Goal: Task Accomplishment & Management: Use online tool/utility

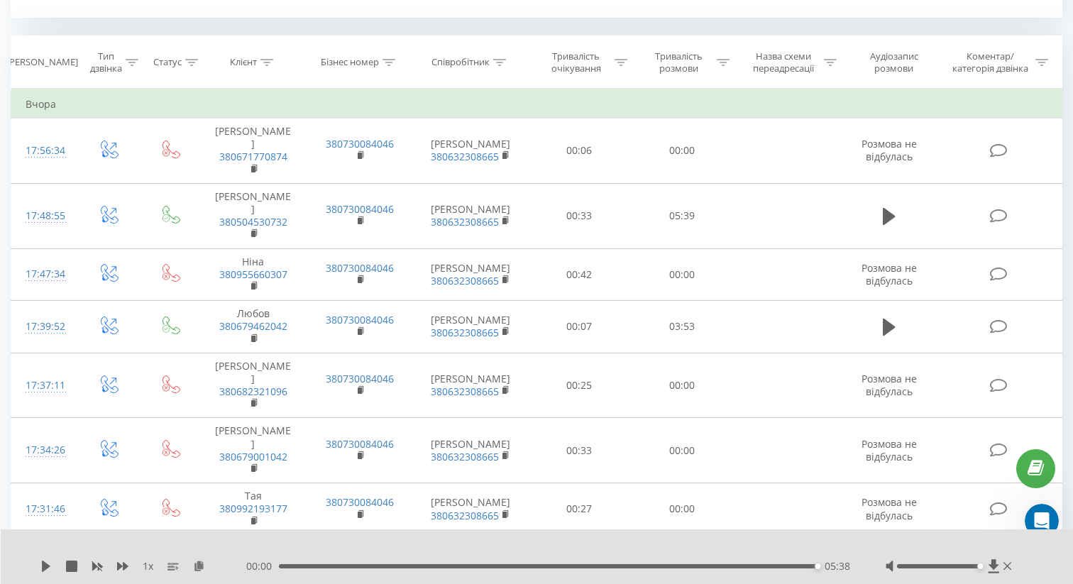
scroll to position [2, 0]
click at [1042, 515] on icon "Open Intercom Messenger" at bounding box center [1039, 518] width 23 height 23
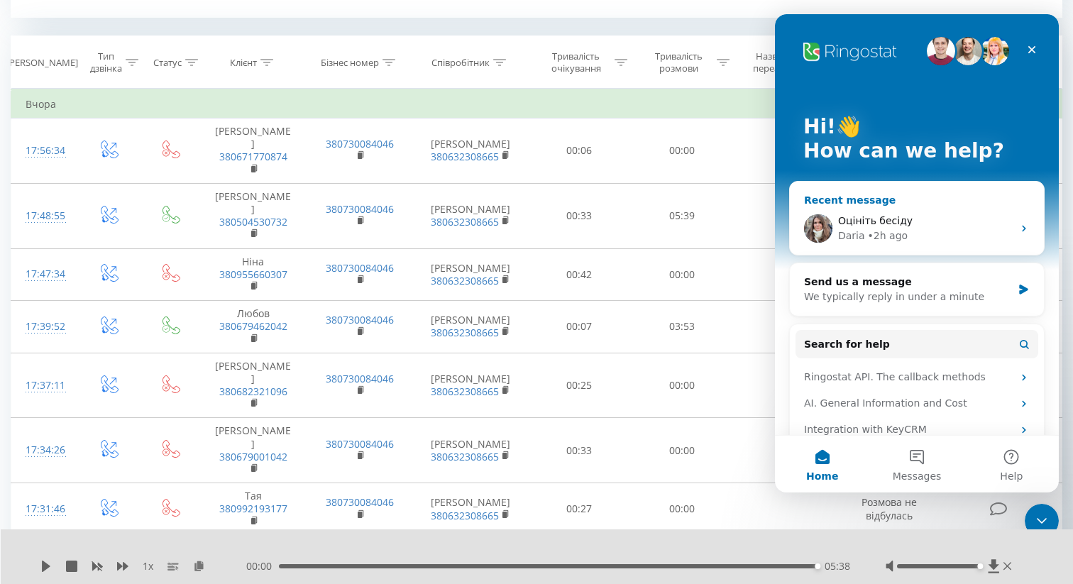
click at [1025, 232] on icon "Intercom messenger" at bounding box center [1023, 228] width 11 height 11
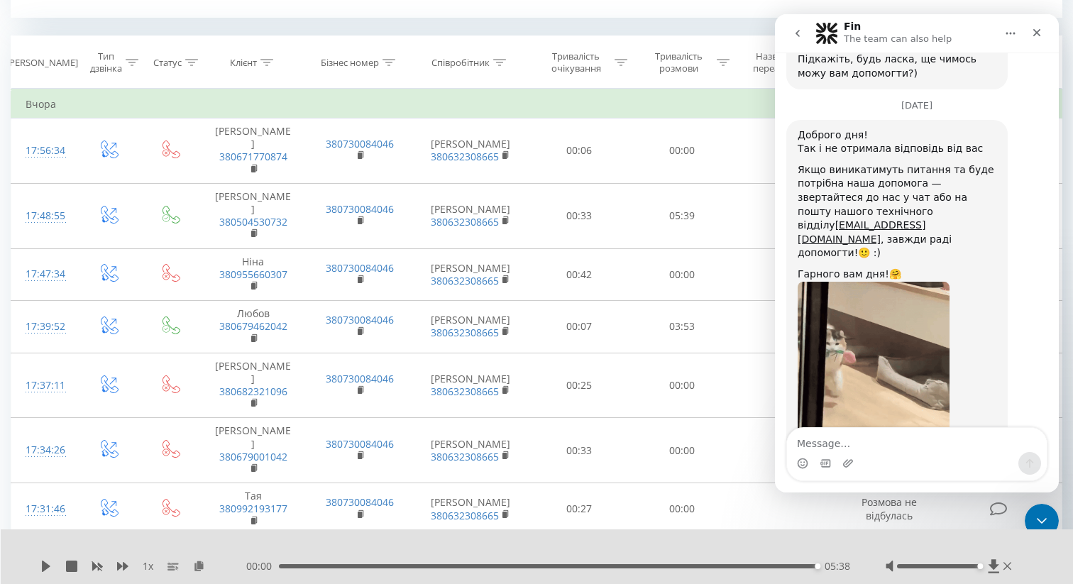
scroll to position [3438, 0]
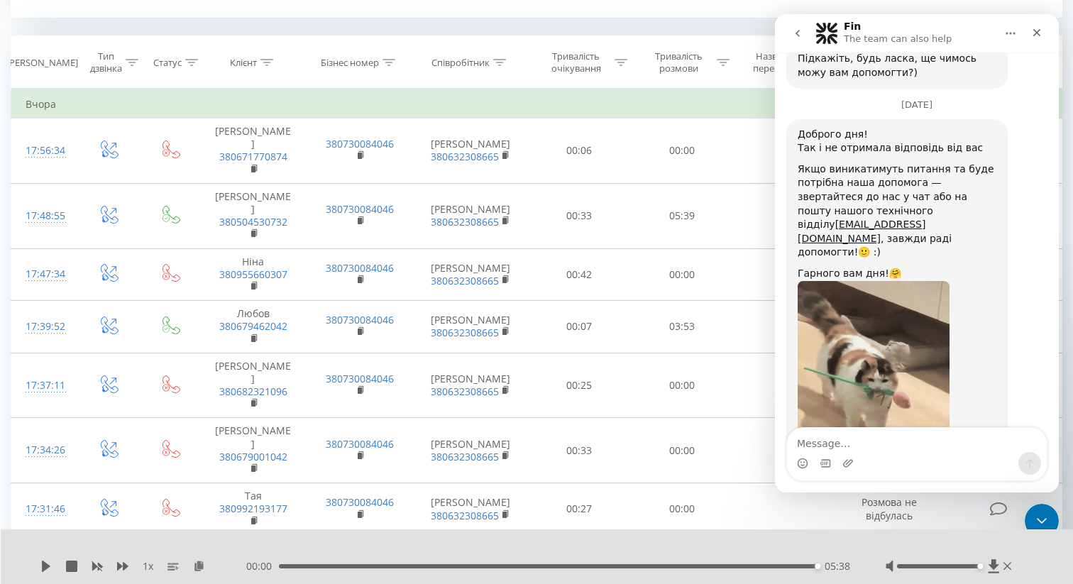
click at [798, 33] on icon "go back" at bounding box center [797, 33] width 11 height 11
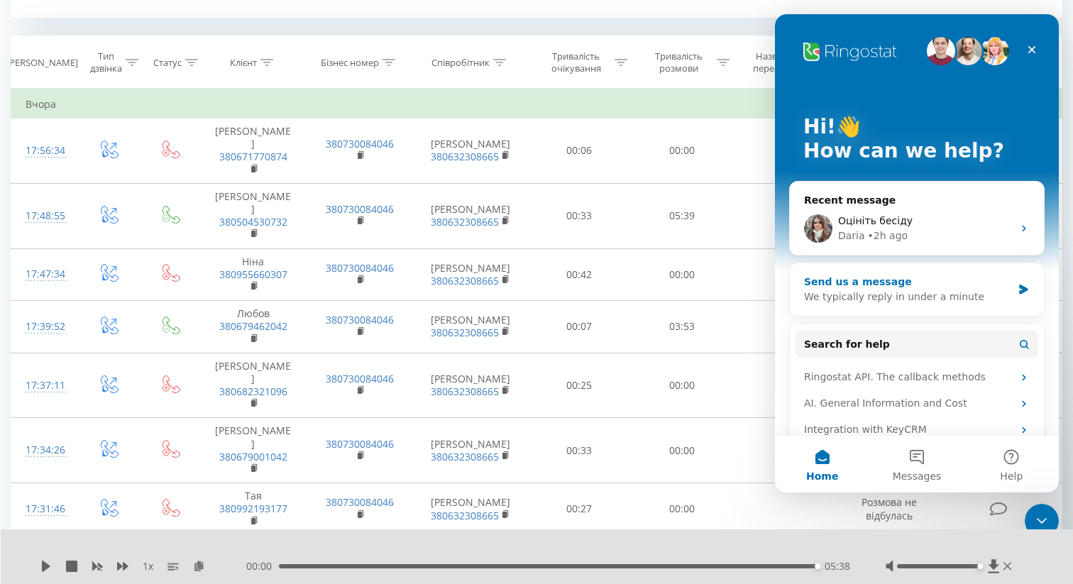
scroll to position [218, 0]
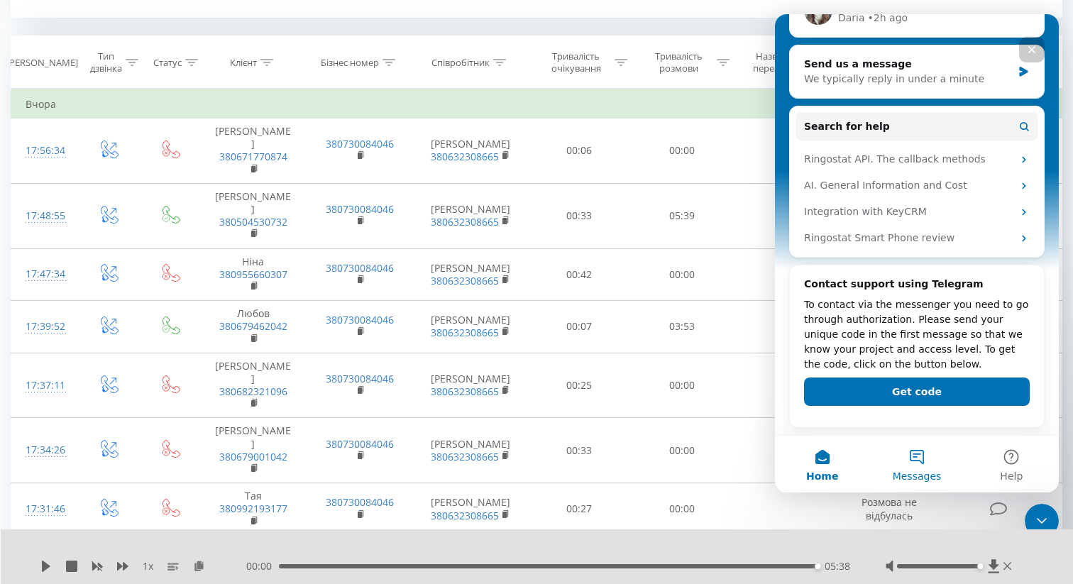
click at [911, 475] on span "Messages" at bounding box center [917, 476] width 49 height 10
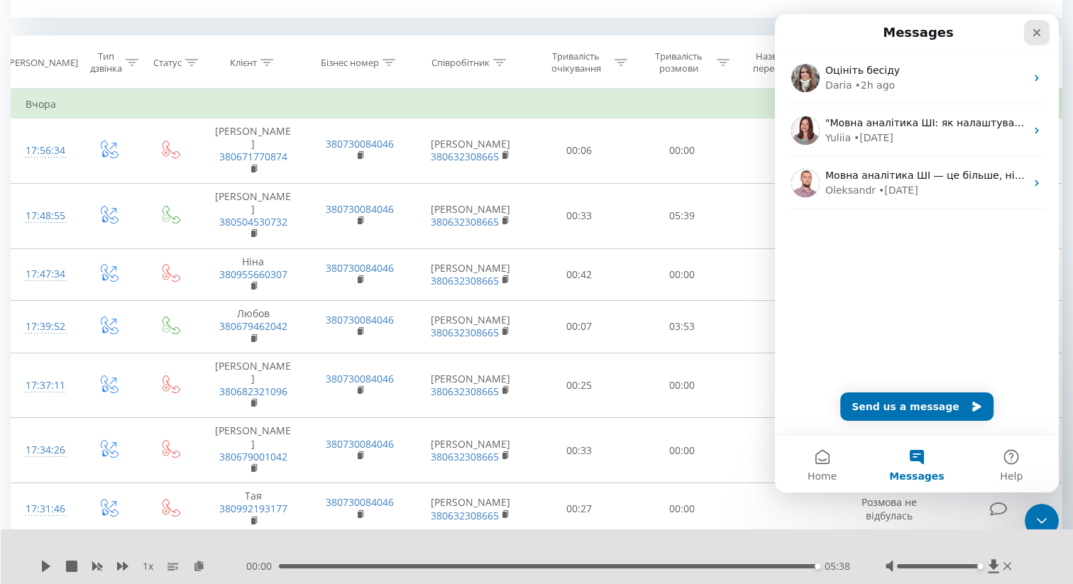
click at [1033, 32] on icon "Close" at bounding box center [1036, 32] width 11 height 11
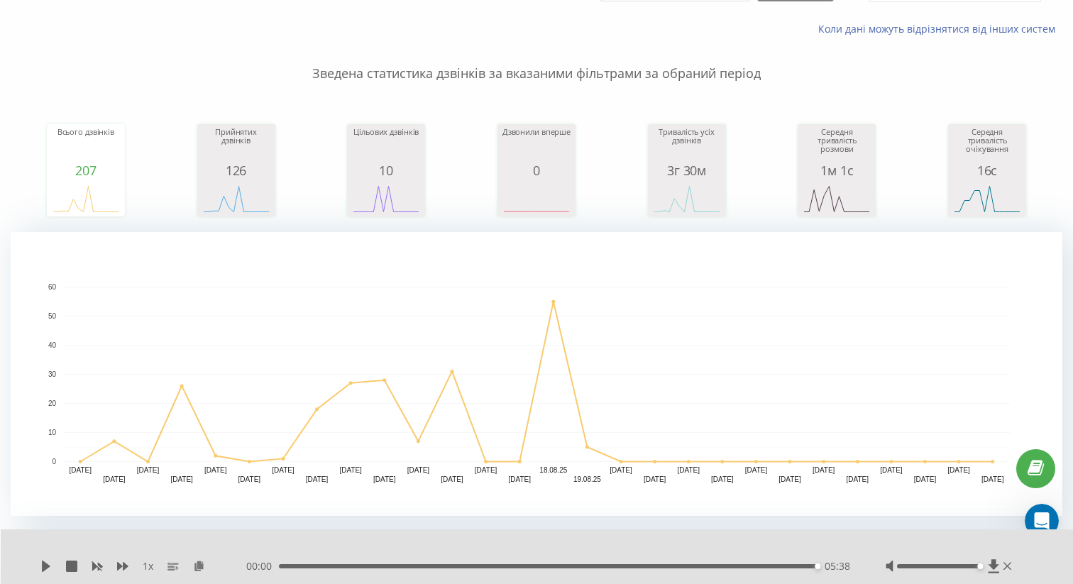
scroll to position [0, 0]
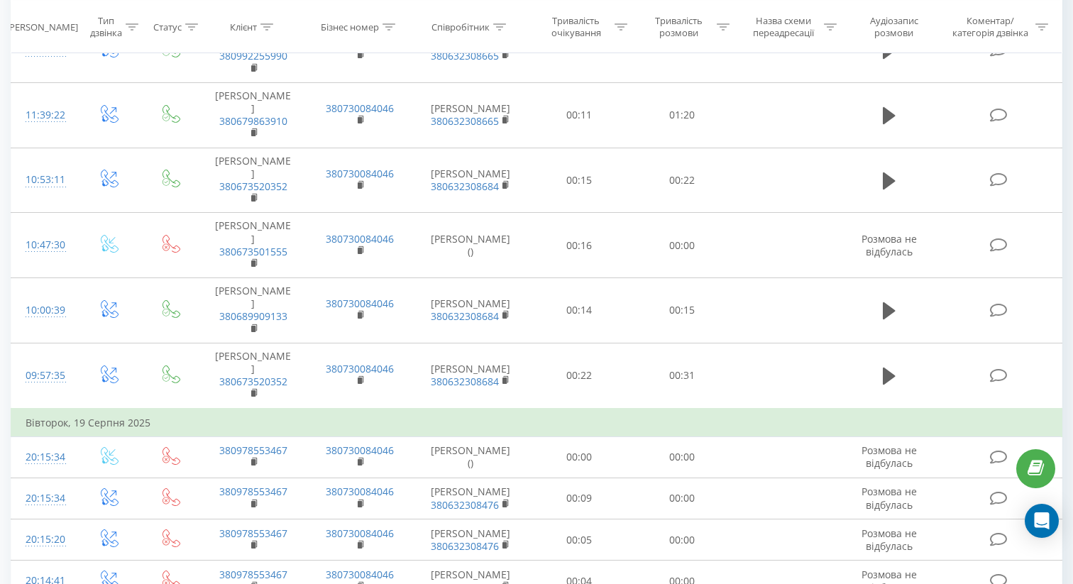
scroll to position [1552, 0]
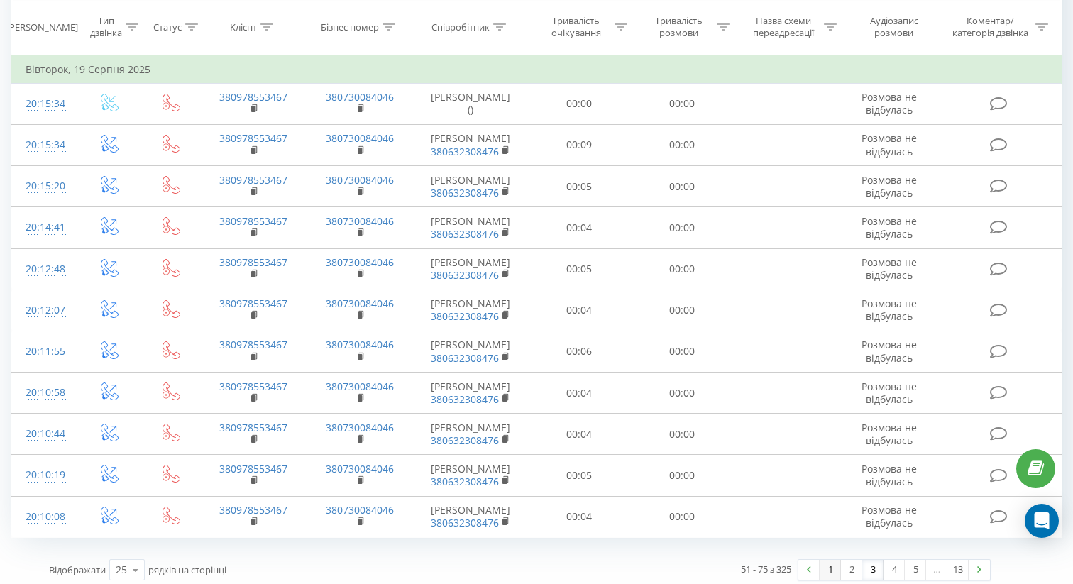
click at [827, 563] on link "1" at bounding box center [830, 570] width 21 height 20
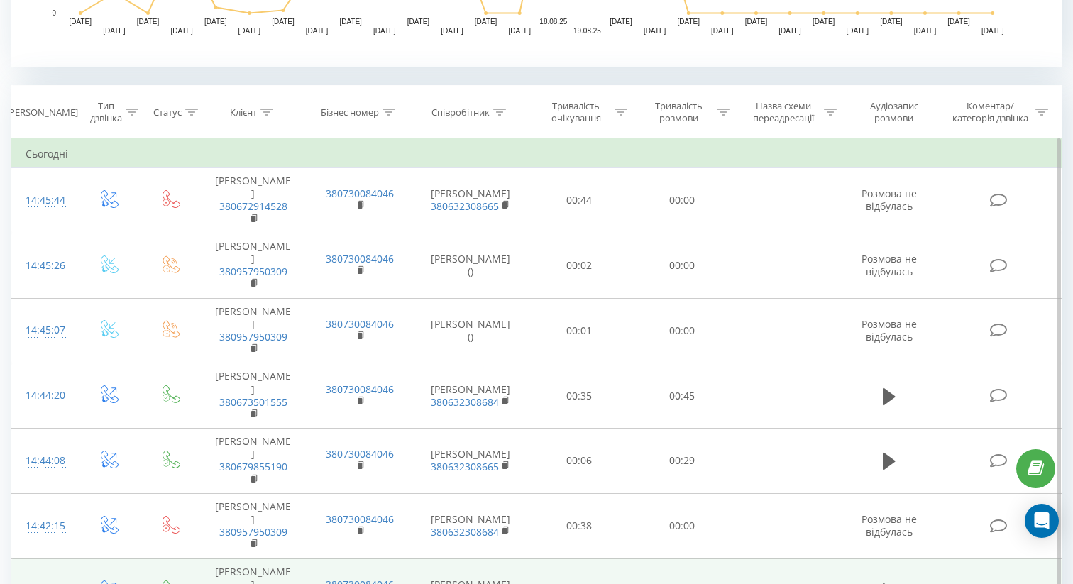
scroll to position [540, 0]
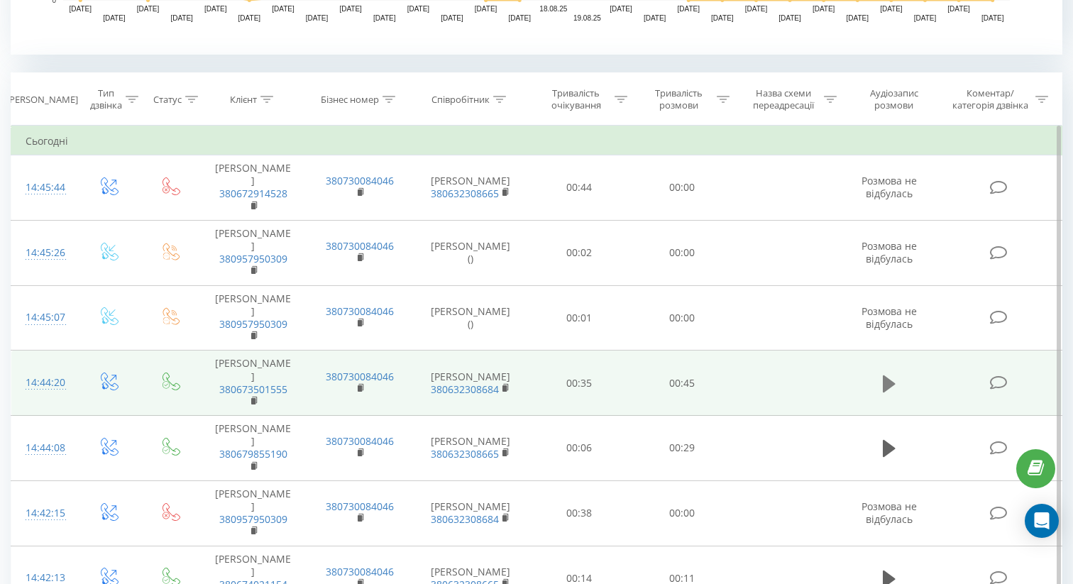
click at [888, 380] on icon at bounding box center [889, 383] width 13 height 17
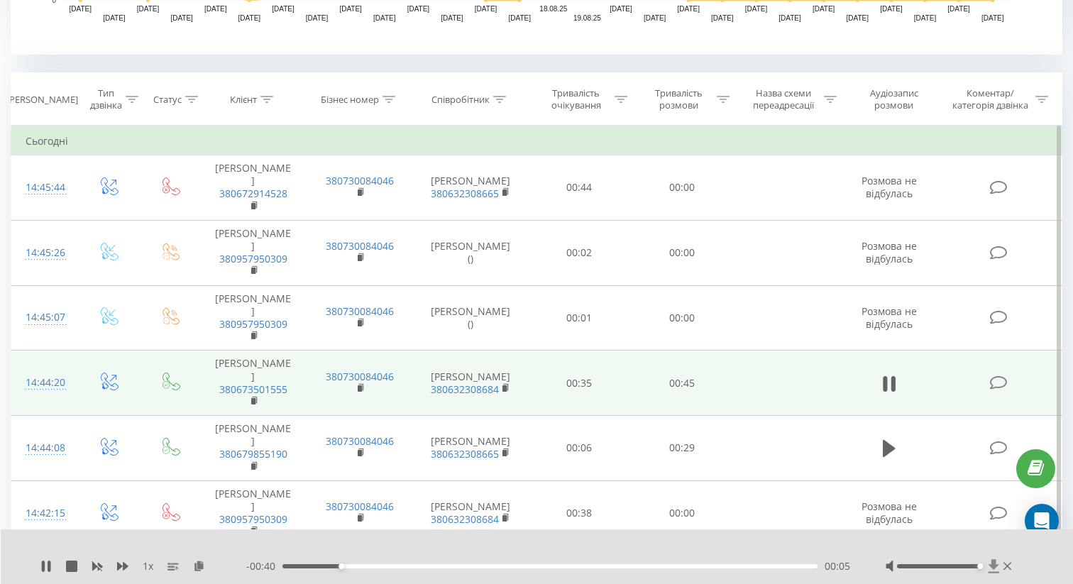
drag, startPoint x: 937, startPoint y: 564, endPoint x: 996, endPoint y: 566, distance: 58.9
click at [996, 566] on div at bounding box center [950, 566] width 129 height 14
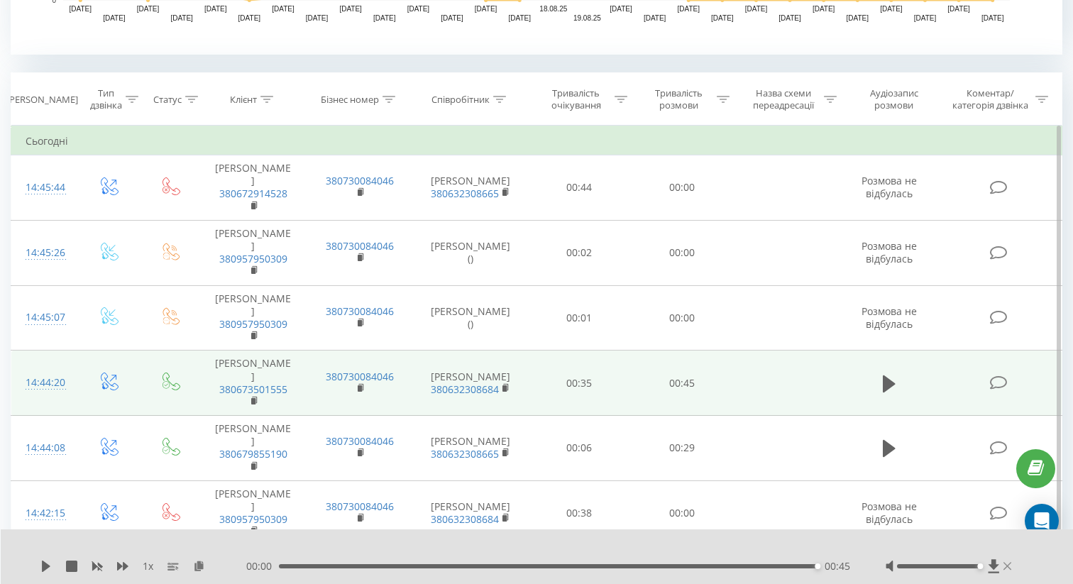
click at [1008, 568] on icon at bounding box center [1007, 566] width 8 height 11
